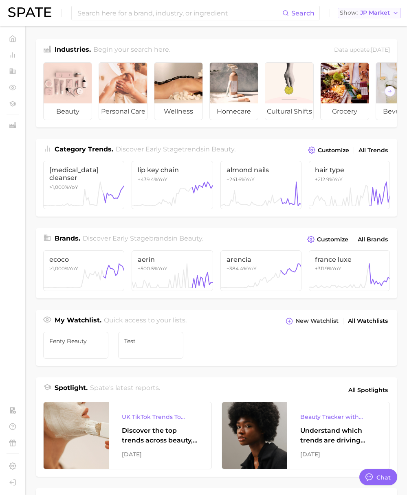
drag, startPoint x: 372, startPoint y: 11, endPoint x: 367, endPoint y: 18, distance: 8.2
click at [372, 11] on span "JP Market" at bounding box center [375, 13] width 30 height 4
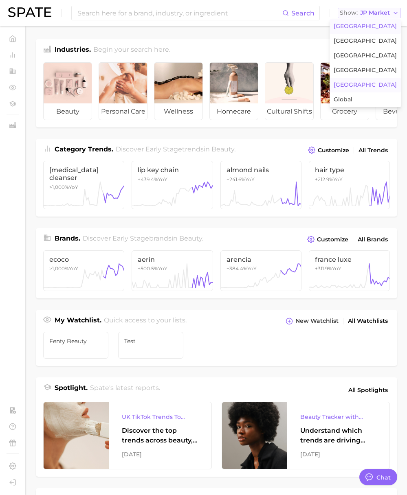
scroll to position [1335, 0]
drag, startPoint x: 367, startPoint y: 18, endPoint x: 281, endPoint y: 29, distance: 87.4
click at [362, 28] on span "[GEOGRAPHIC_DATA]" at bounding box center [365, 26] width 63 height 7
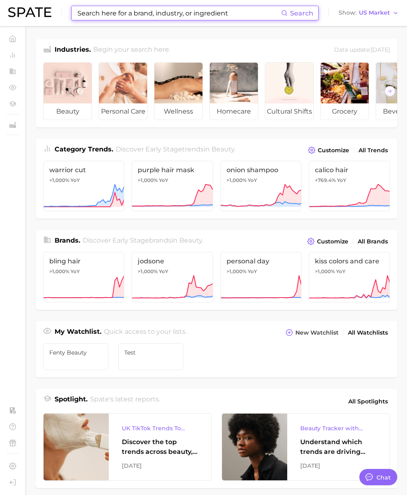
click at [258, 19] on input at bounding box center [179, 13] width 204 height 14
paste input "5 to 9"
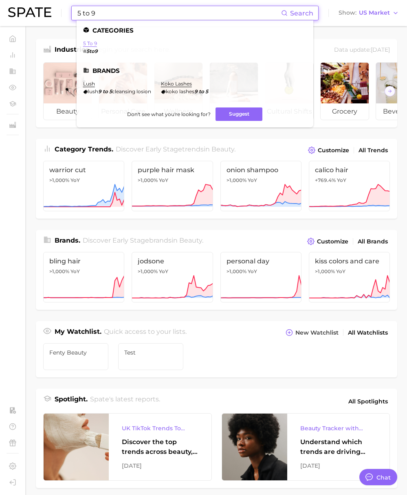
type input "5 to 9"
click at [91, 43] on link "5 to 9" at bounding box center [90, 43] width 14 height 6
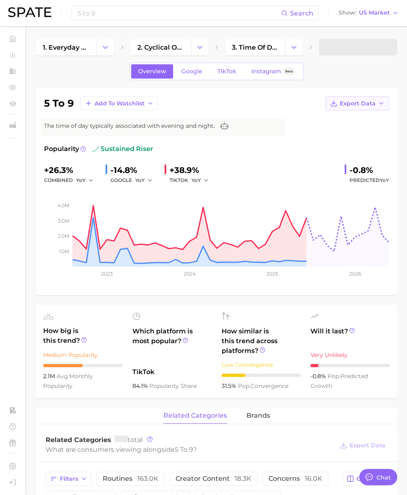
type textarea "x"
